Goal: Task Accomplishment & Management: Manage account settings

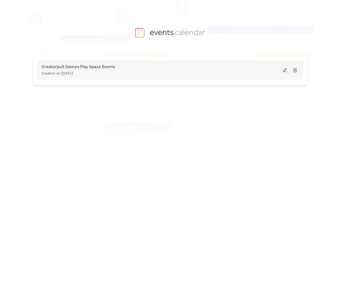
click at [284, 68] on button at bounding box center [286, 70] width 8 height 8
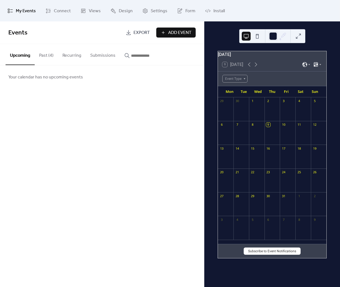
click at [44, 57] on button "Past (4)" at bounding box center [46, 54] width 23 height 21
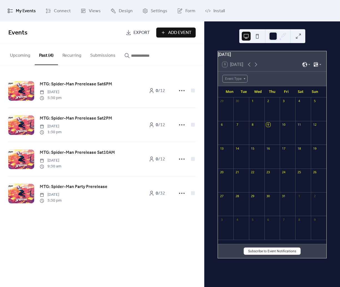
click at [10, 58] on button "Upcoming" at bounding box center [20, 54] width 29 height 21
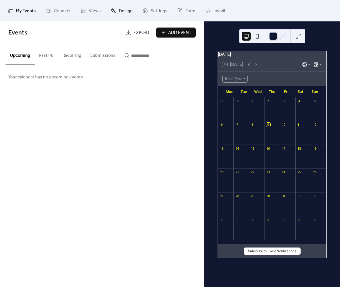
click at [120, 7] on span "Design" at bounding box center [126, 11] width 14 height 9
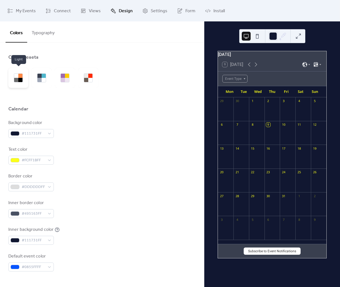
click at [19, 77] on div at bounding box center [20, 76] width 4 height 4
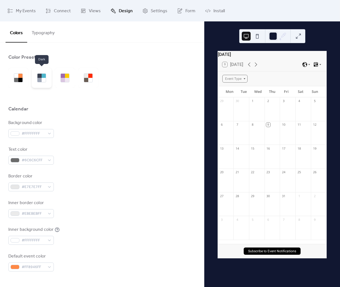
click at [50, 74] on div at bounding box center [42, 78] width 20 height 20
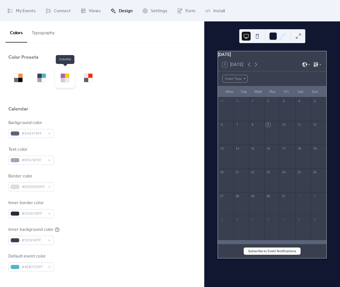
click at [61, 75] on div at bounding box center [63, 76] width 4 height 4
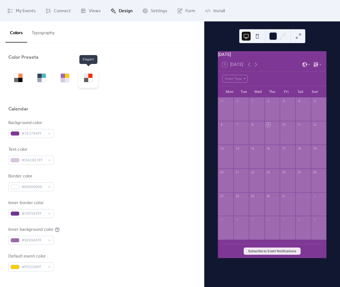
click at [89, 73] on div at bounding box center [88, 78] width 20 height 20
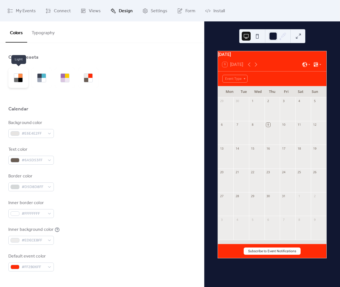
click at [18, 79] on div at bounding box center [16, 80] width 4 height 4
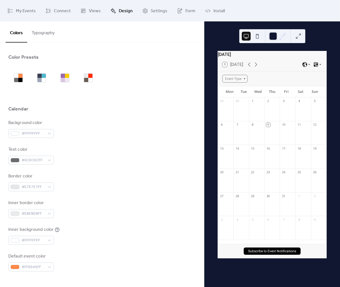
click at [42, 33] on button "Typography" at bounding box center [43, 31] width 32 height 21
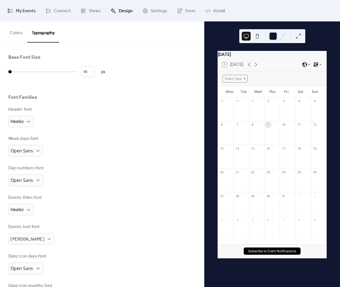
click at [25, 10] on span "My Events" at bounding box center [26, 11] width 20 height 9
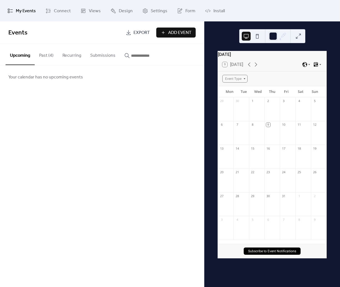
click at [171, 31] on span "Add Event" at bounding box center [179, 32] width 23 height 7
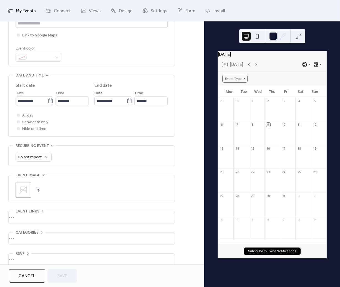
scroll to position [146, 0]
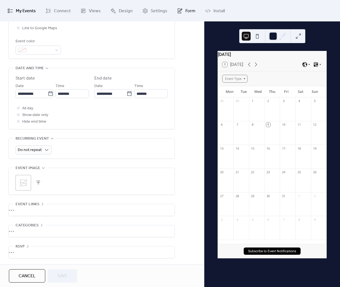
click at [177, 10] on icon at bounding box center [180, 11] width 6 height 6
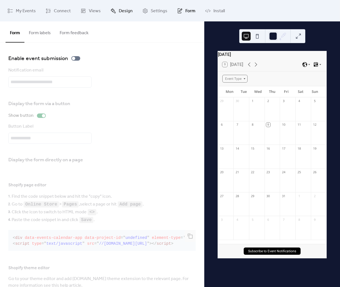
click at [119, 12] on span "Design" at bounding box center [126, 11] width 14 height 9
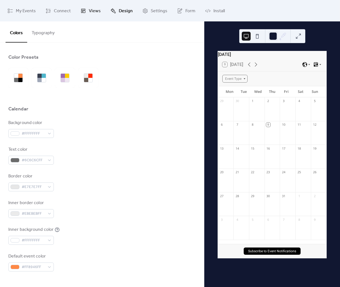
click at [98, 12] on span "Views" at bounding box center [95, 11] width 12 height 9
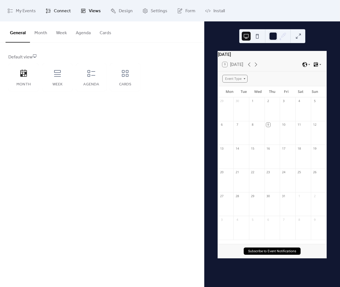
click at [59, 12] on span "Connect" at bounding box center [62, 11] width 17 height 9
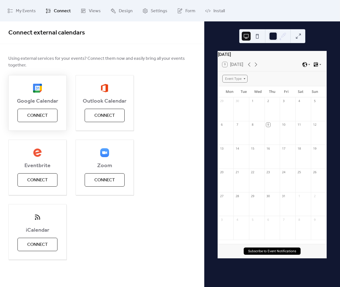
click at [45, 117] on span "Connect" at bounding box center [37, 115] width 21 height 7
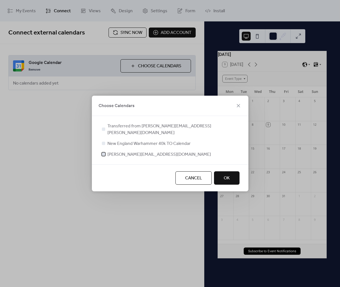
click at [138, 151] on span "[PERSON_NAME][EMAIL_ADDRESS][DOMAIN_NAME]" at bounding box center [160, 154] width 104 height 7
click at [229, 176] on span "OK" at bounding box center [227, 178] width 6 height 7
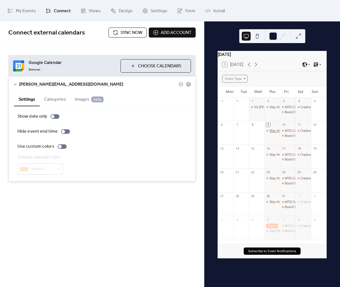
click at [273, 133] on div "Slay the Gray [DATE] - Paint Night!" at bounding box center [295, 130] width 51 height 5
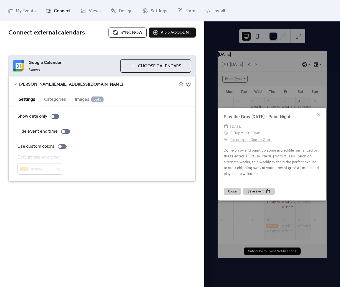
click at [320, 115] on icon at bounding box center [319, 114] width 3 height 3
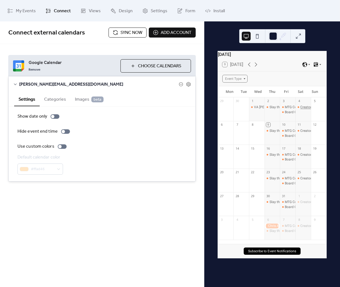
click at [301, 110] on div "Creatorpult Games Commander Saturdays" at bounding box center [333, 107] width 64 height 5
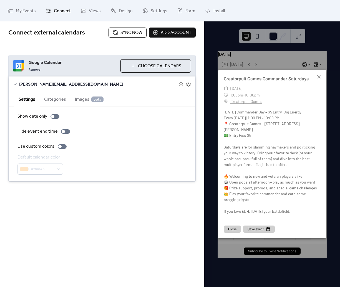
click at [320, 78] on icon at bounding box center [319, 76] width 3 height 3
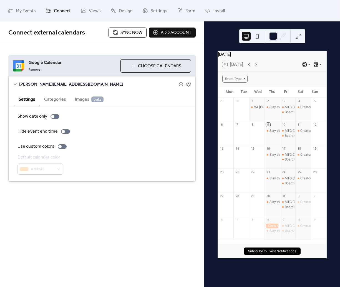
click at [270, 228] on div at bounding box center [273, 225] width 16 height 5
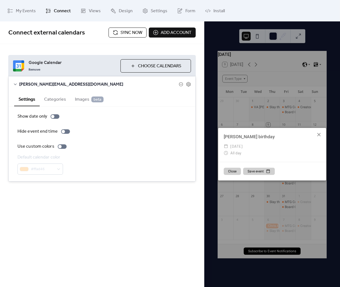
click at [319, 136] on icon at bounding box center [319, 134] width 7 height 7
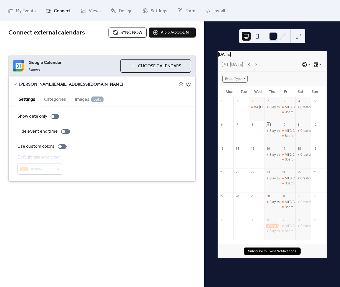
click at [44, 101] on button "Categories" at bounding box center [55, 99] width 31 height 14
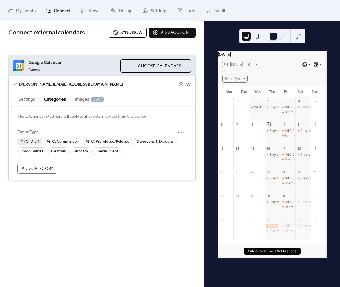
click at [29, 142] on span "MTG: Draft" at bounding box center [30, 141] width 19 height 7
click at [60, 140] on span "MTG: Commander" at bounding box center [62, 141] width 31 height 7
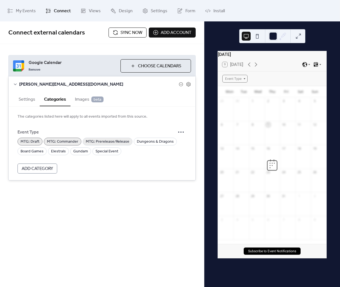
click at [104, 142] on span "MTG: Prerelease/Release" at bounding box center [108, 141] width 44 height 7
click at [153, 140] on span "Dungeons & Dragons" at bounding box center [155, 141] width 37 height 7
click at [27, 152] on span "Board Games" at bounding box center [32, 151] width 23 height 7
click at [56, 150] on span "Elestrals" at bounding box center [58, 151] width 15 height 7
click at [80, 148] on span "Gundam" at bounding box center [80, 151] width 15 height 7
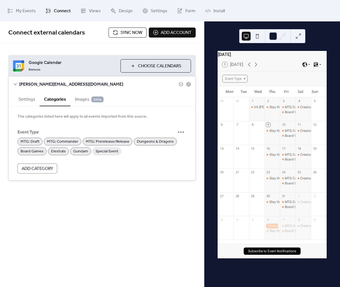
click at [109, 150] on span "Special Event" at bounding box center [107, 151] width 23 height 7
click at [82, 98] on span "Images beta" at bounding box center [89, 99] width 29 height 7
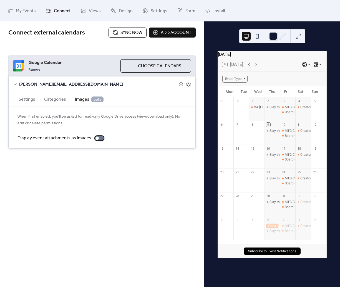
drag, startPoint x: 92, startPoint y: 140, endPoint x: 96, endPoint y: 139, distance: 3.4
click at [93, 139] on label "Display event attachments as images" at bounding box center [62, 138] width 89 height 7
click at [97, 139] on div at bounding box center [99, 138] width 9 height 4
click at [70, 184] on div "Connect external calendars Sync now Add account Google Calendar Remove Choose C…" at bounding box center [102, 153] width 204 height 265
click at [320, 66] on icon at bounding box center [320, 64] width 3 height 3
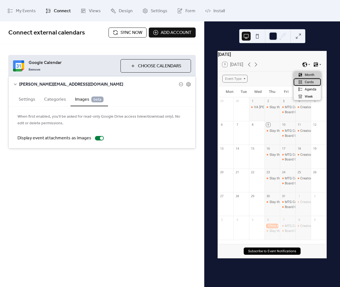
click at [308, 79] on span "Cards" at bounding box center [309, 81] width 9 height 5
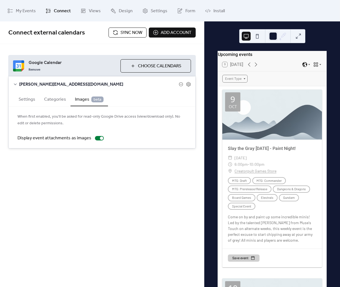
click at [315, 71] on div "9 [DATE]" at bounding box center [272, 64] width 109 height 13
click at [315, 67] on icon at bounding box center [316, 65] width 4 height 4
click at [309, 96] on span "Week" at bounding box center [309, 96] width 8 height 5
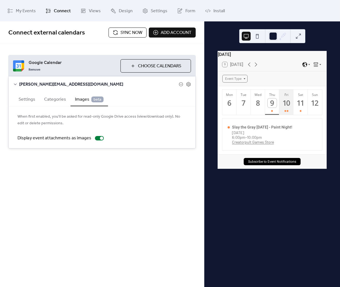
click at [283, 108] on div "10" at bounding box center [286, 102] width 9 height 9
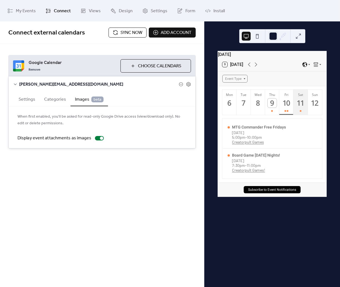
click at [300, 104] on div "11" at bounding box center [301, 102] width 9 height 9
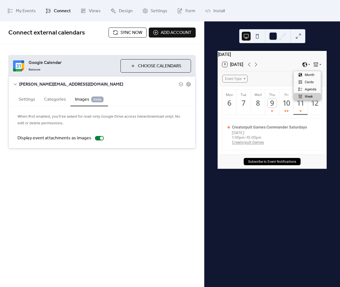
click at [315, 66] on icon at bounding box center [317, 65] width 6 height 6
click at [309, 73] on span "Month" at bounding box center [310, 74] width 10 height 5
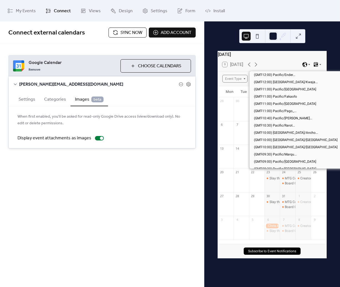
scroll to position [325, 0]
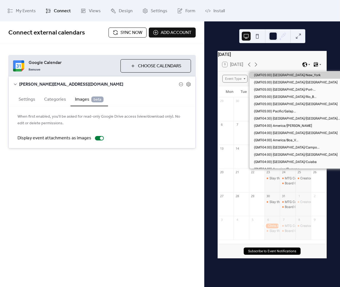
click at [303, 67] on icon at bounding box center [305, 64] width 5 height 5
click at [306, 67] on icon at bounding box center [305, 65] width 6 height 6
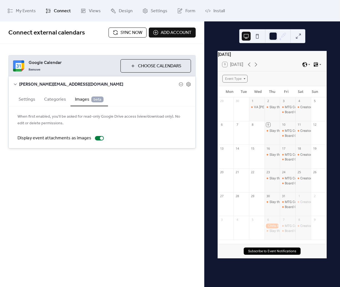
click at [279, 58] on div "[DATE]" at bounding box center [272, 54] width 109 height 7
click at [19, 8] on span "My Events" at bounding box center [26, 11] width 20 height 9
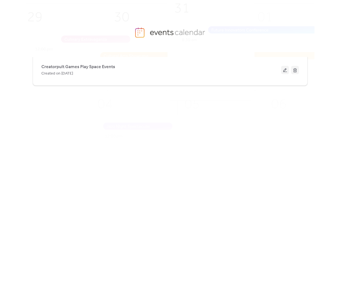
click at [208, 8] on img at bounding box center [179, 85] width 376 height 186
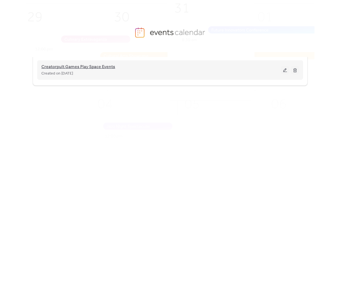
click at [76, 65] on span "Creatorpult Games Play Space Events" at bounding box center [78, 67] width 74 height 7
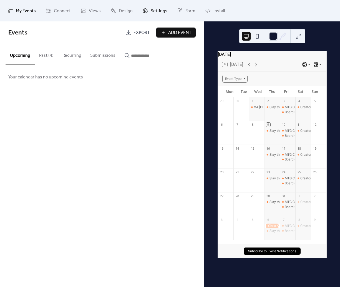
click at [164, 12] on span "Settings" at bounding box center [159, 11] width 17 height 9
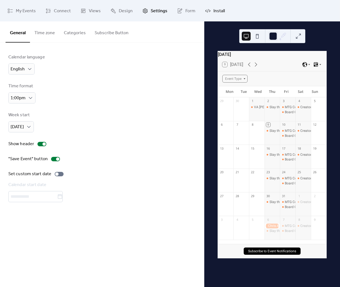
click at [205, 10] on icon at bounding box center [208, 11] width 6 height 6
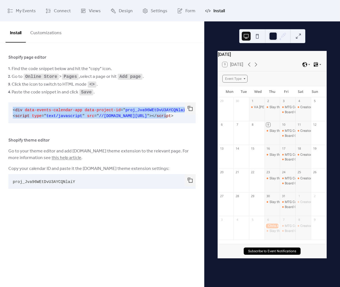
scroll to position [0, 10]
drag, startPoint x: 9, startPoint y: 108, endPoint x: 186, endPoint y: 115, distance: 176.9
click at [186, 115] on pre "< div data-events-calendar-app data-project-id = " proj_Jva96WEtDvU3AYCQNlaiY "…" at bounding box center [97, 112] width 179 height 21
click at [190, 106] on button "button" at bounding box center [190, 108] width 11 height 12
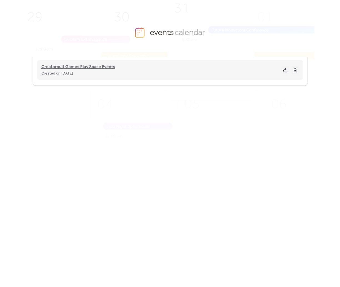
click at [108, 67] on span "Creatorpult Games Play Space Events" at bounding box center [78, 67] width 74 height 7
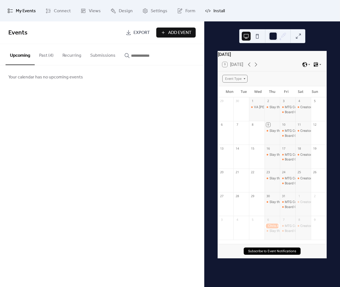
click at [205, 11] on icon at bounding box center [208, 11] width 6 height 6
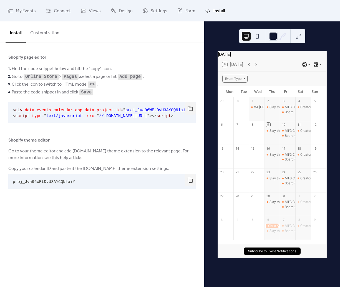
click at [51, 29] on button "Customizations" at bounding box center [46, 31] width 40 height 21
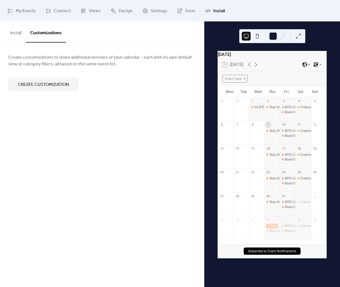
click at [15, 30] on button "Install" at bounding box center [16, 31] width 20 height 21
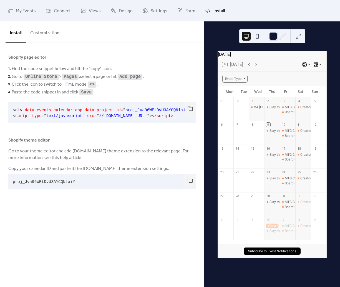
click at [48, 179] on pre "proj_Jva96WEtDvU3AYCQNlaiY" at bounding box center [97, 181] width 179 height 15
click at [190, 180] on button "button" at bounding box center [190, 180] width 11 height 12
click at [163, 57] on div "Shopify page editor" at bounding box center [102, 57] width 188 height 7
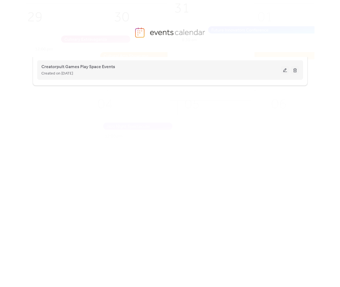
click at [104, 73] on div "Created on [DATE]" at bounding box center [161, 73] width 240 height 7
click at [98, 64] on span "Creatorpult Games Play Space Events" at bounding box center [78, 67] width 74 height 7
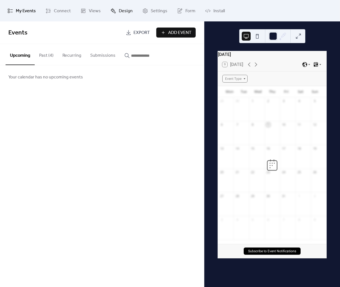
click at [125, 11] on span "Design" at bounding box center [126, 11] width 14 height 9
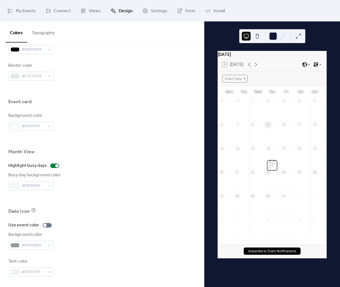
scroll to position [72, 0]
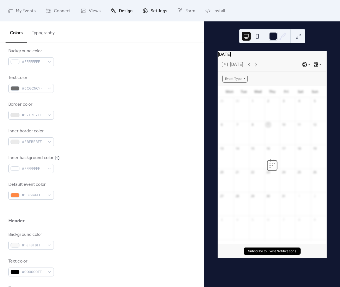
click at [147, 8] on link "Settings" at bounding box center [154, 10] width 33 height 17
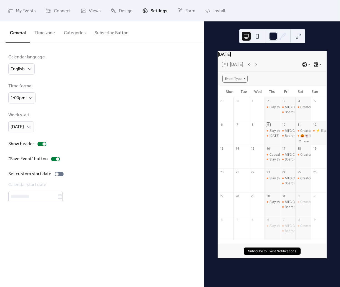
click at [40, 30] on button "Time zone" at bounding box center [44, 31] width 29 height 21
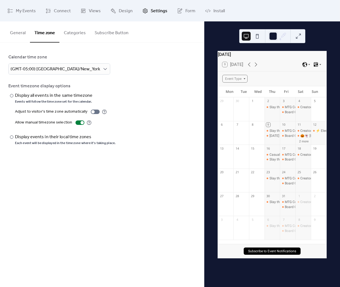
click at [64, 34] on button "Categories" at bounding box center [74, 31] width 31 height 21
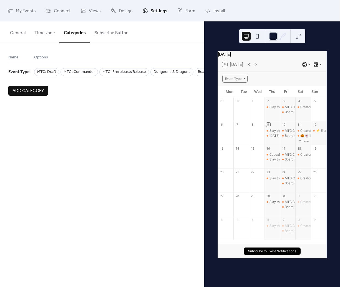
click at [32, 57] on div "Name" at bounding box center [21, 58] width 26 height 9
click at [35, 58] on span "Options" at bounding box center [41, 57] width 14 height 7
click at [48, 56] on span "Options" at bounding box center [41, 57] width 14 height 7
click at [110, 30] on button "Subscribe Button" at bounding box center [111, 31] width 43 height 21
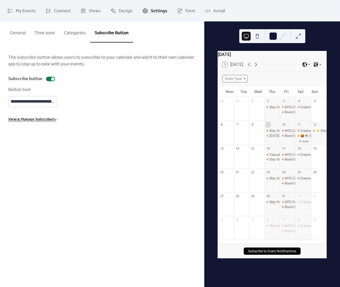
click at [74, 25] on button "Categories" at bounding box center [74, 31] width 31 height 21
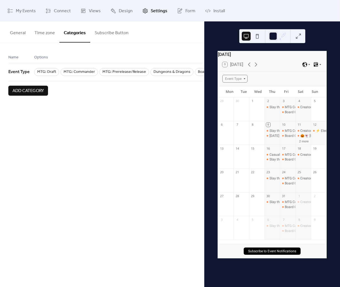
click at [41, 91] on span "Add category" at bounding box center [28, 91] width 31 height 7
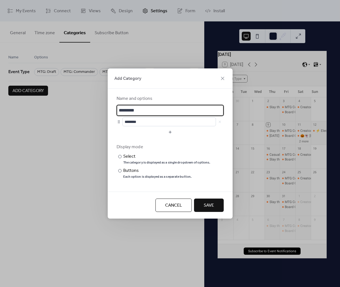
type input "*********"
click at [221, 121] on div "********" at bounding box center [173, 121] width 101 height 9
click at [180, 205] on span "Cancel" at bounding box center [173, 205] width 17 height 7
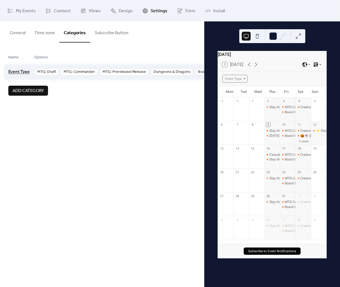
click at [24, 71] on span "Event Type" at bounding box center [18, 72] width 21 height 11
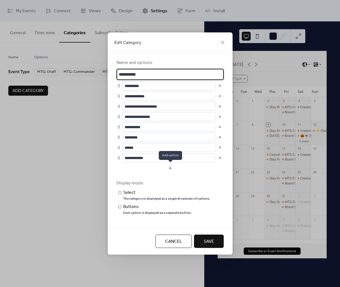
click at [171, 169] on button "button" at bounding box center [170, 168] width 107 height 9
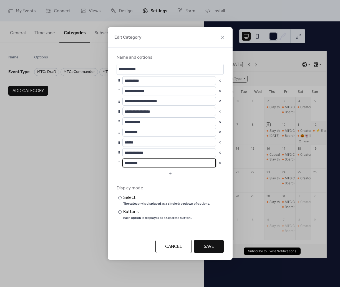
type input "*********"
click at [169, 173] on button "button" at bounding box center [170, 173] width 107 height 9
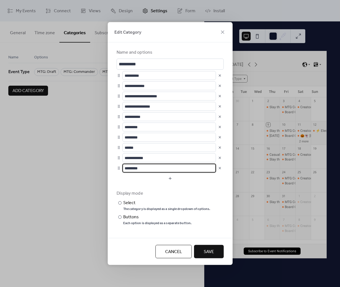
type input "*********"
click at [167, 174] on button "button" at bounding box center [170, 178] width 107 height 9
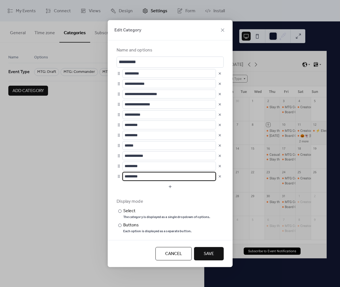
click at [219, 176] on button "button" at bounding box center [220, 176] width 8 height 8
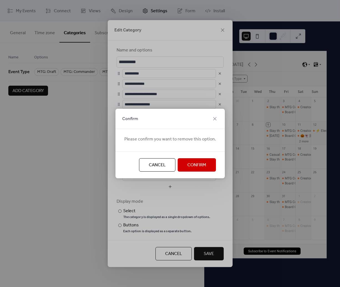
click at [197, 162] on span "Confirm" at bounding box center [197, 165] width 19 height 7
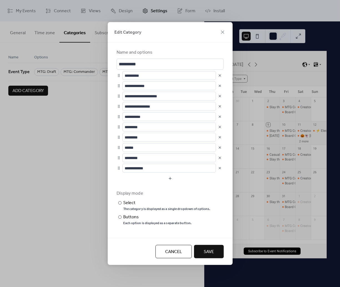
click at [213, 245] on button "Save" at bounding box center [209, 251] width 30 height 13
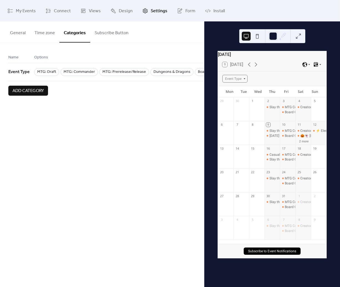
click at [256, 34] on button at bounding box center [257, 36] width 9 height 9
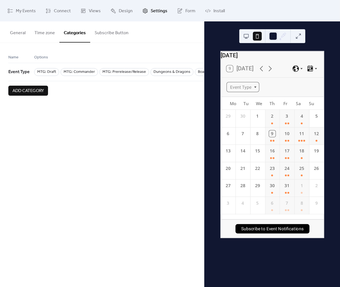
click at [253, 35] on button at bounding box center [257, 36] width 9 height 9
click at [249, 36] on button at bounding box center [246, 36] width 9 height 9
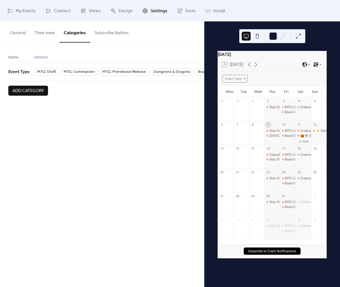
click at [301, 35] on button at bounding box center [298, 36] width 9 height 9
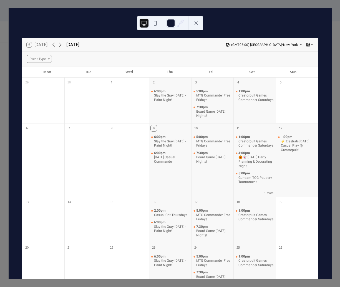
click at [200, 22] on button at bounding box center [196, 23] width 9 height 9
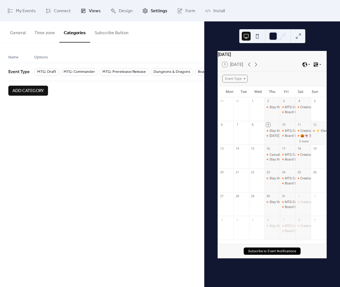
click at [89, 13] on span "Views" at bounding box center [95, 11] width 12 height 9
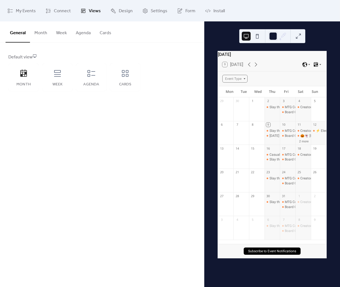
click at [43, 34] on button "Month" at bounding box center [41, 31] width 22 height 21
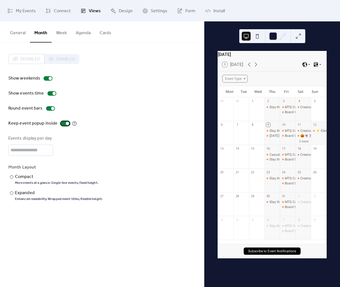
click at [66, 123] on div at bounding box center [67, 123] width 3 height 3
click at [66, 124] on div at bounding box center [65, 123] width 9 height 4
click at [24, 175] on div "Compact" at bounding box center [56, 176] width 82 height 7
click at [63, 33] on button "Week" at bounding box center [62, 31] width 20 height 21
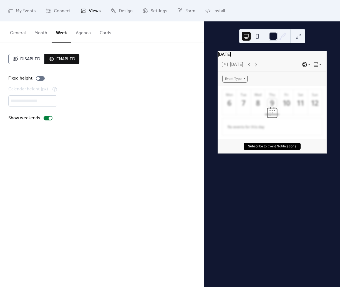
click at [80, 32] on button "Agenda" at bounding box center [83, 31] width 24 height 21
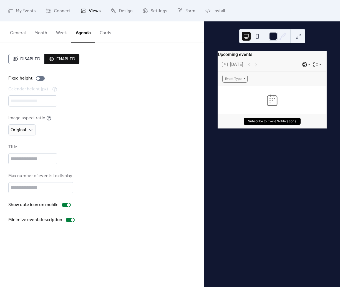
click at [25, 33] on button "General" at bounding box center [18, 31] width 24 height 21
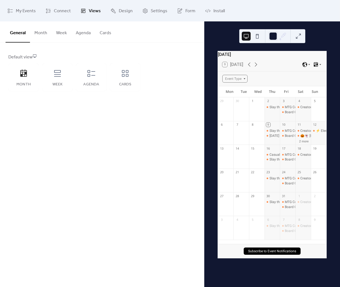
click at [39, 32] on button "Month" at bounding box center [41, 31] width 22 height 21
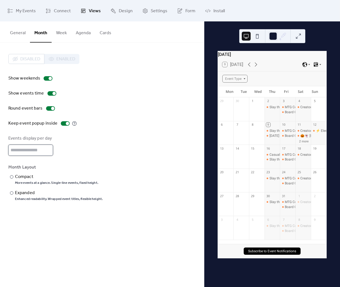
click at [30, 152] on input "*" at bounding box center [30, 150] width 45 height 11
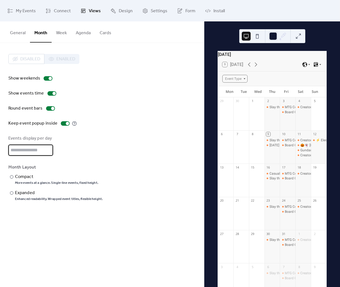
type input "*"
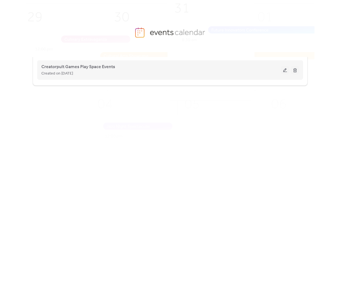
click at [101, 61] on div "Creatorpult Games Play Space Events Created on [DATE]" at bounding box center [170, 70] width 258 height 22
click at [100, 64] on span "Creatorpult Games Play Space Events" at bounding box center [78, 67] width 74 height 7
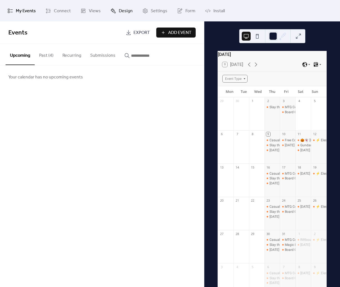
click at [126, 9] on span "Design" at bounding box center [126, 11] width 14 height 9
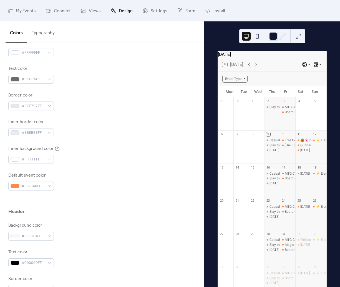
scroll to position [28, 0]
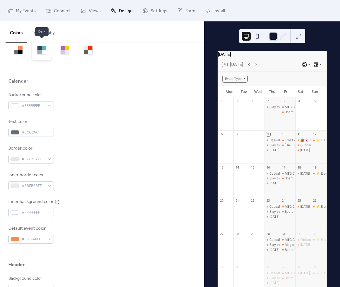
click at [41, 46] on div at bounding box center [40, 48] width 4 height 4
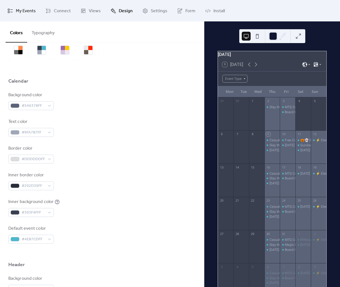
click at [34, 13] on span "My Events" at bounding box center [26, 11] width 20 height 9
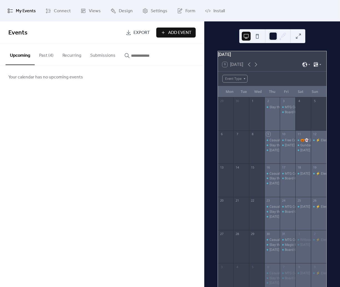
click at [39, 57] on button "Past (4)" at bounding box center [46, 54] width 23 height 21
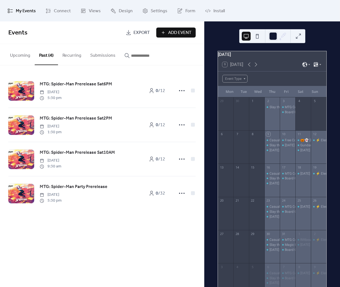
click at [20, 56] on button "Upcoming" at bounding box center [20, 54] width 29 height 21
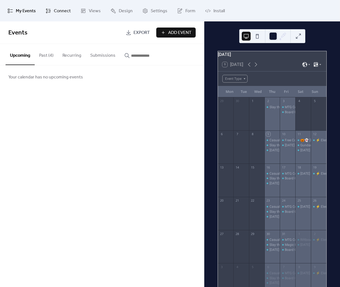
click at [61, 12] on span "Connect" at bounding box center [62, 11] width 17 height 9
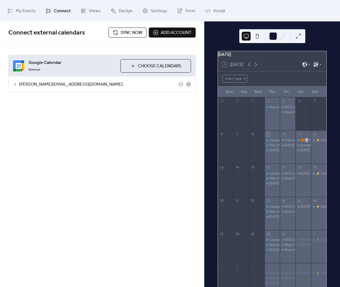
click at [64, 81] on span "[PERSON_NAME][EMAIL_ADDRESS][DOMAIN_NAME]" at bounding box center [99, 84] width 160 height 7
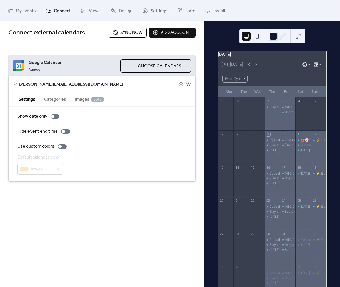
click at [54, 102] on button "Categories" at bounding box center [55, 99] width 31 height 14
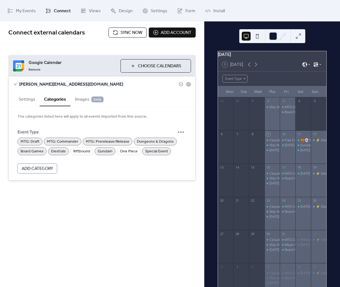
click at [155, 142] on span "Dungeons & Dragons" at bounding box center [155, 141] width 37 height 7
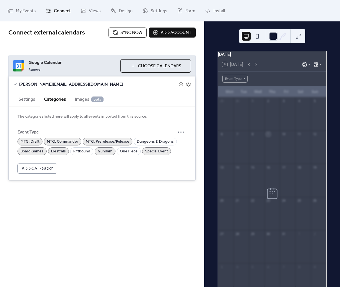
click at [150, 152] on span "Special Event" at bounding box center [156, 151] width 23 height 7
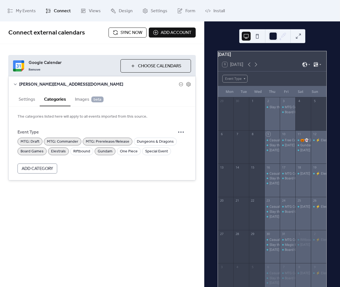
click at [105, 155] on form "Event Type MTG: Draft MTG: Commander MTG: Prerelease/Release Dungeons & Dragons…" at bounding box center [102, 149] width 169 height 47
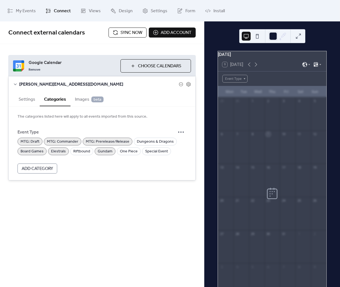
click at [101, 149] on span "Gundam" at bounding box center [105, 151] width 15 height 7
click at [103, 136] on div "Event Type" at bounding box center [102, 131] width 169 height 11
click at [90, 141] on span "MTG: Prerelease/Release" at bounding box center [108, 141] width 44 height 7
click at [68, 139] on span "MTG: Commander" at bounding box center [62, 141] width 31 height 7
click at [58, 149] on span "Elestrals" at bounding box center [58, 151] width 15 height 7
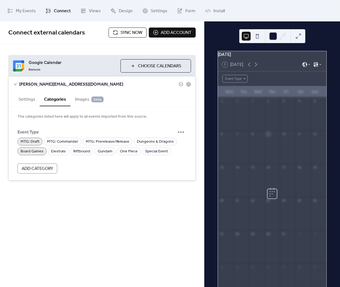
click at [31, 152] on span "Board Games" at bounding box center [32, 151] width 23 height 7
click at [30, 140] on span "MTG: Draft" at bounding box center [30, 141] width 19 height 7
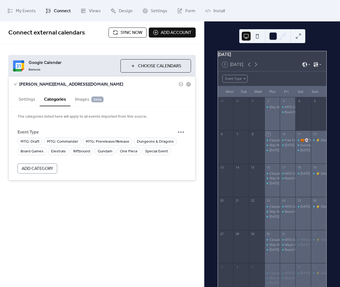
click at [83, 99] on span "Images beta" at bounding box center [89, 99] width 29 height 7
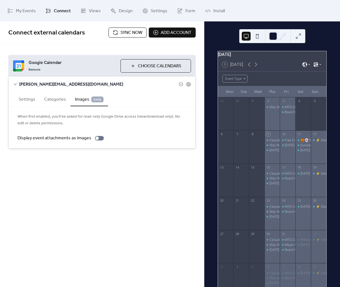
click at [97, 142] on div "When first enabled, you'll be asked for read-only Google Drive access (view/dow…" at bounding box center [102, 127] width 187 height 42
click at [97, 138] on div at bounding box center [99, 138] width 9 height 4
click at [303, 151] on div "Saturday Night Commander Raffle!" at bounding box center [334, 150] width 66 height 5
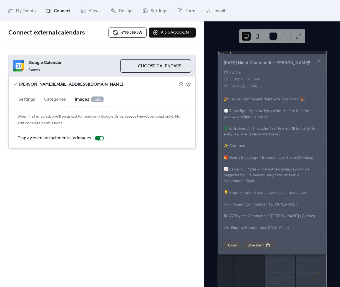
click at [320, 60] on icon at bounding box center [319, 60] width 7 height 7
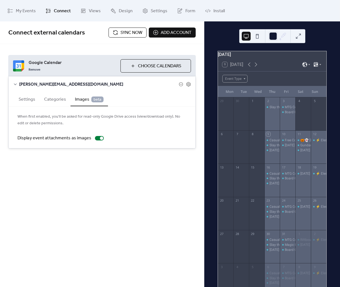
click at [302, 138] on div "11" at bounding box center [304, 134] width 16 height 8
click at [302, 142] on div "🎃👻 Halloween Party Planning & Decorating Night" at bounding box center [336, 140] width 71 height 5
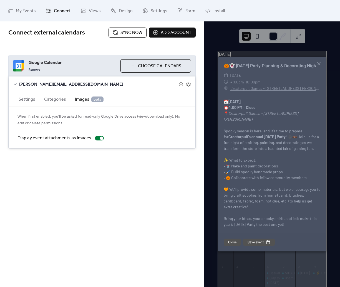
click at [320, 63] on icon at bounding box center [319, 63] width 7 height 7
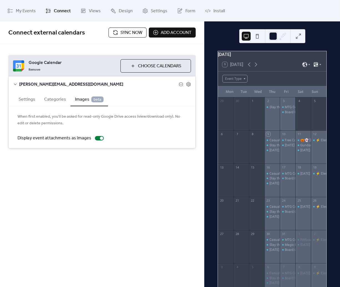
click at [115, 34] on button "Sync now" at bounding box center [128, 33] width 38 height 10
